Goal: Transaction & Acquisition: Purchase product/service

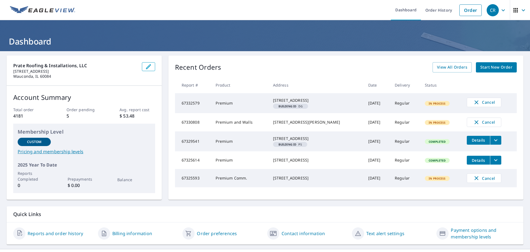
click at [481, 65] on span "Start New Order" at bounding box center [497, 67] width 32 height 7
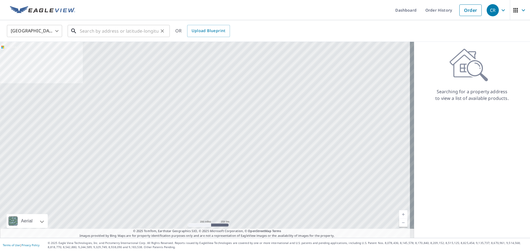
click at [152, 30] on input "text" at bounding box center [119, 30] width 79 height 15
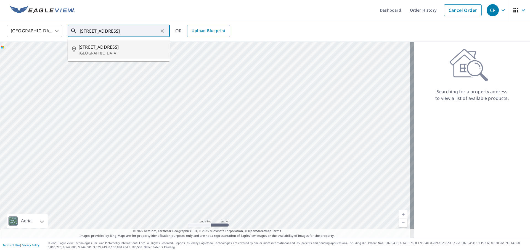
click at [113, 46] on span "[STREET_ADDRESS]" at bounding box center [122, 47] width 87 height 7
type input "[STREET_ADDRESS]"
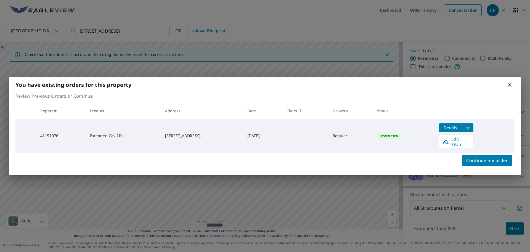
click at [471, 127] on icon "filesDropdownBtn-41151076" at bounding box center [468, 127] width 7 height 7
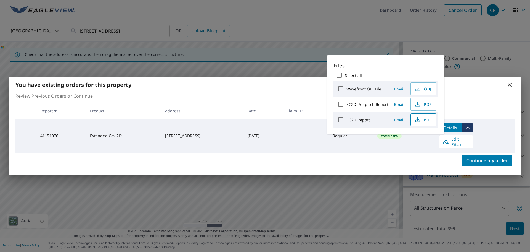
click at [415, 119] on icon "button" at bounding box center [418, 119] width 7 height 7
click at [414, 152] on div "Continue my order" at bounding box center [265, 163] width 513 height 22
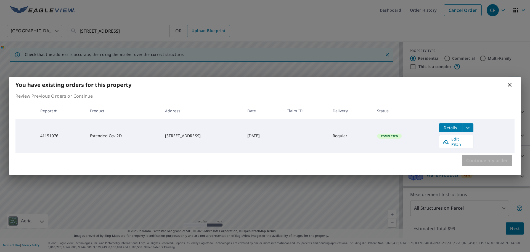
click at [474, 159] on span "Continue my order" at bounding box center [487, 160] width 42 height 8
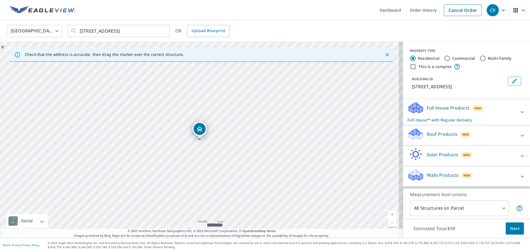
scroll to position [5, 0]
click at [414, 138] on icon at bounding box center [415, 136] width 3 height 5
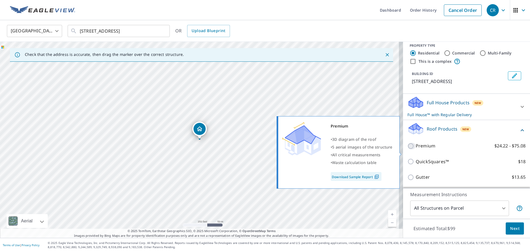
click at [409, 149] on input "Premium $24.22 - $75.08" at bounding box center [412, 145] width 8 height 7
checkbox input "true"
checkbox input "false"
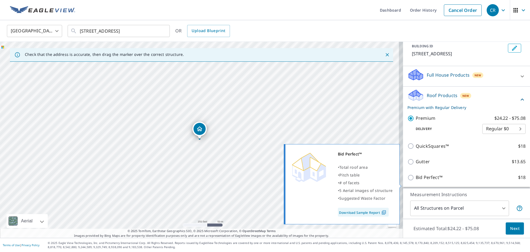
scroll to position [60, 0]
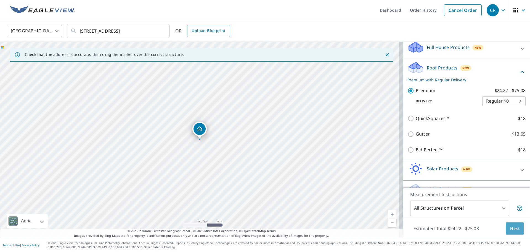
click at [510, 226] on span "Next" at bounding box center [514, 228] width 9 height 7
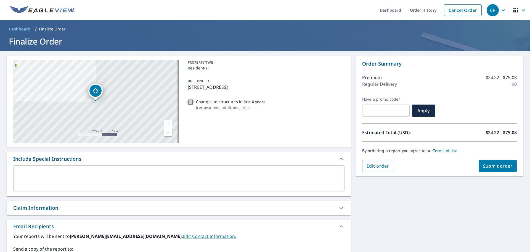
click at [189, 101] on input "Changes to structures in last 4 years ( renovations, additions, etc. )" at bounding box center [190, 102] width 7 height 7
checkbox input "true"
click at [491, 166] on span "Submit order" at bounding box center [498, 166] width 30 height 6
checkbox input "true"
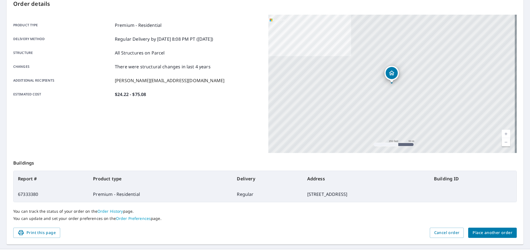
scroll to position [73, 0]
